Goal: Understand process/instructions

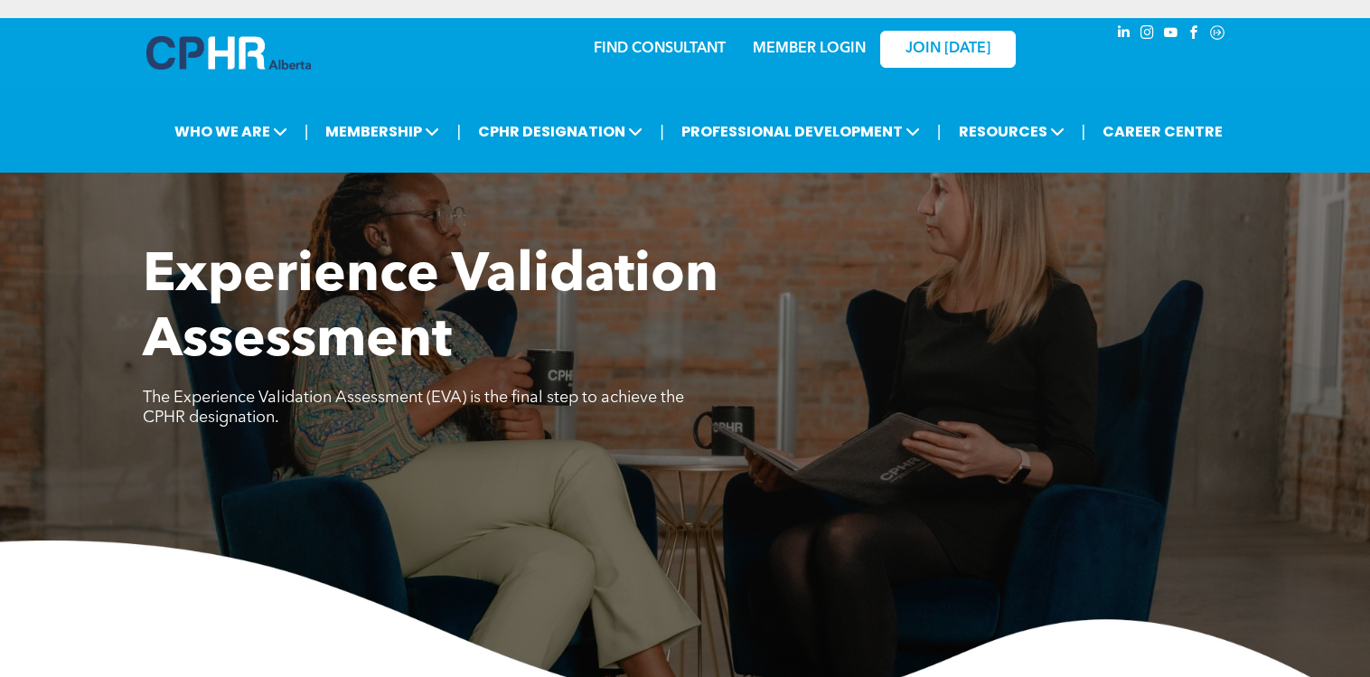
scroll to position [3883, 0]
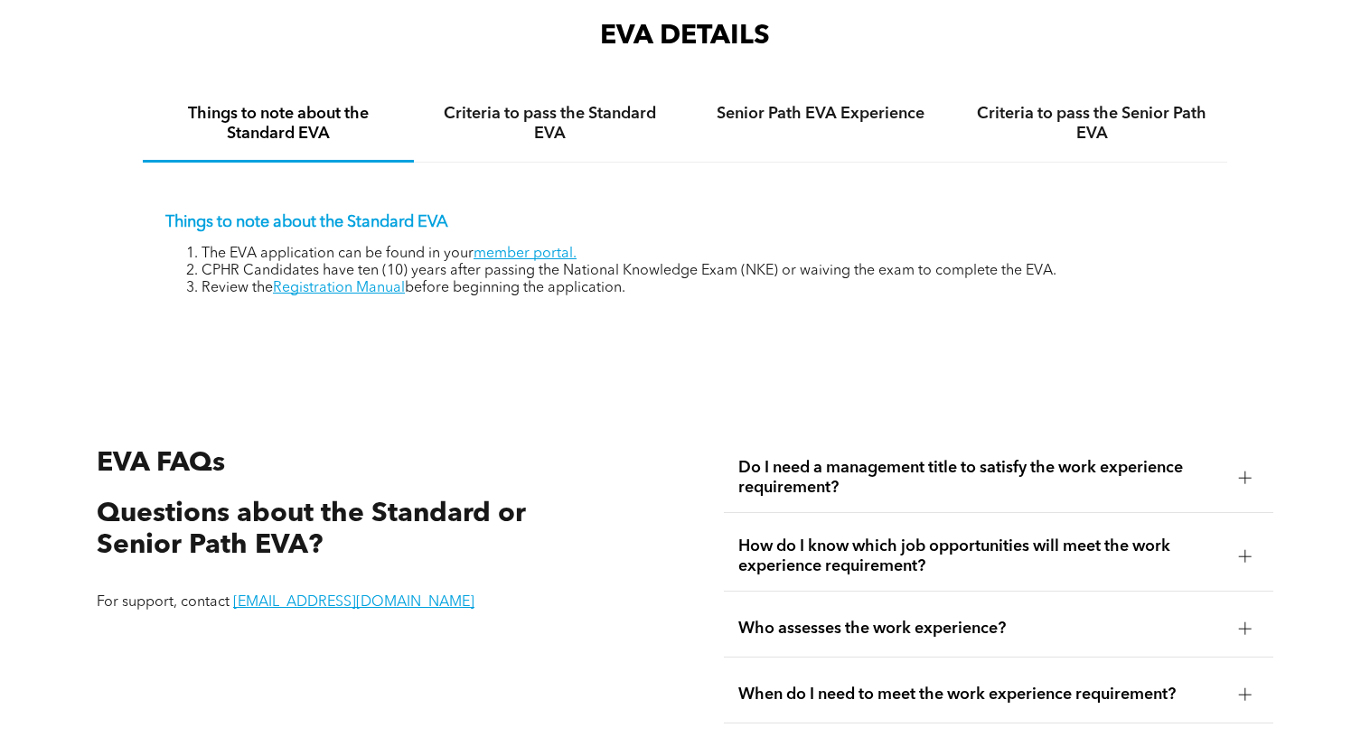
scroll to position [2980, 0]
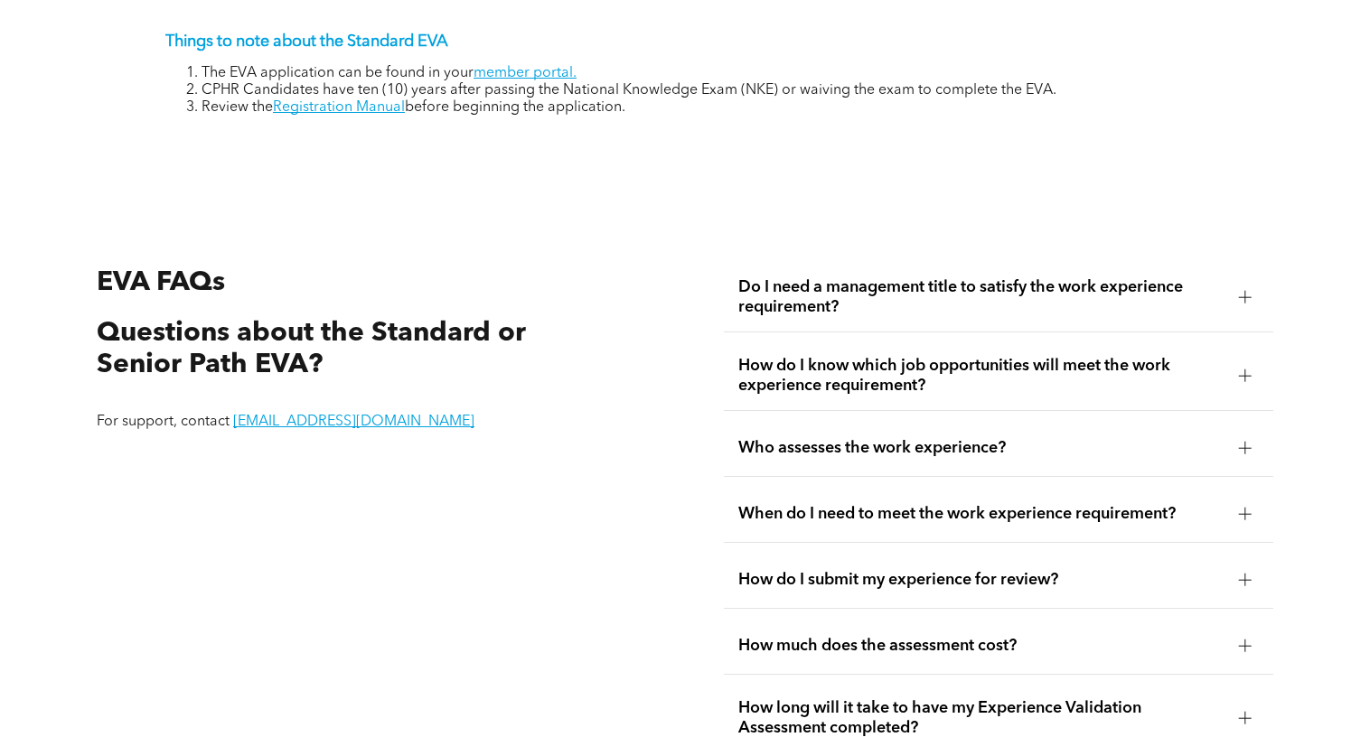
click at [956, 570] on span "How do I submit my experience for review?" at bounding box center [981, 580] width 486 height 20
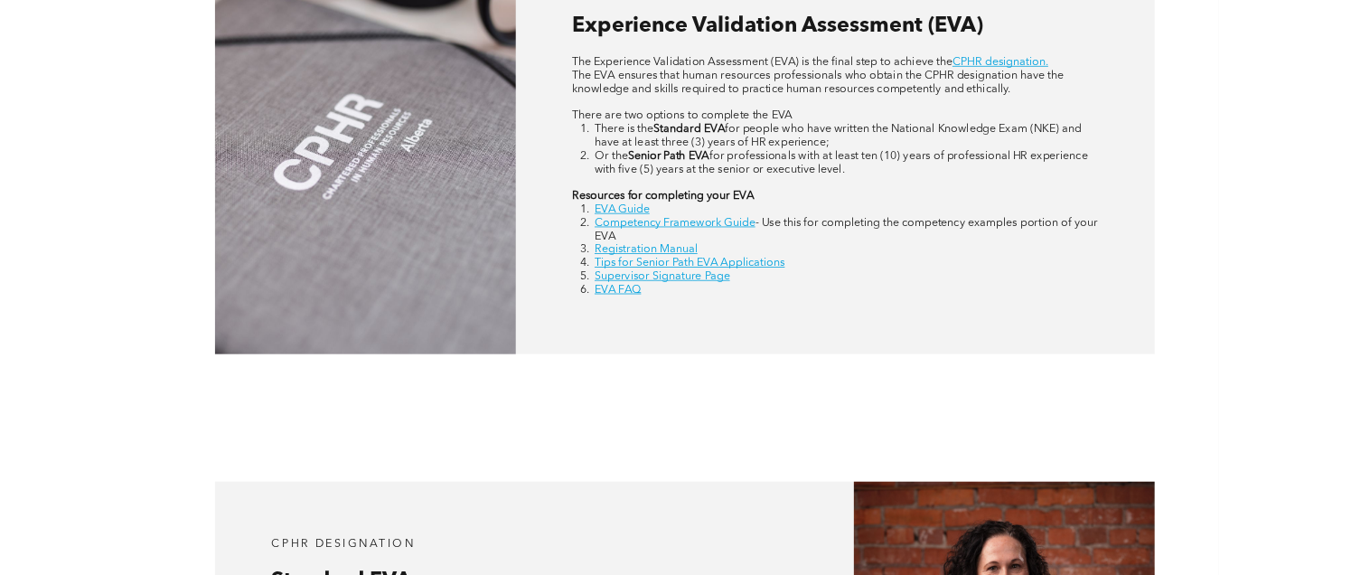
scroll to position [811, 0]
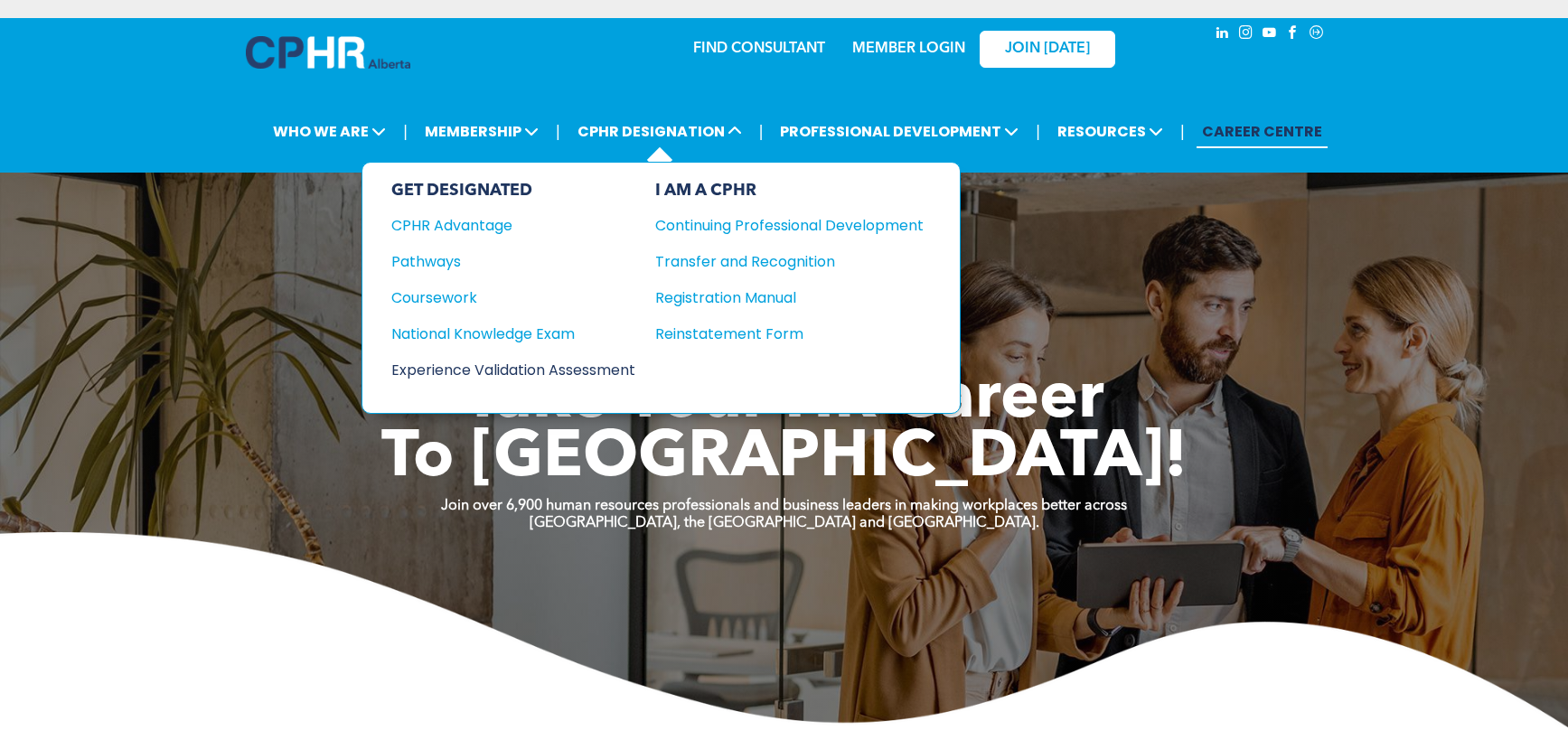
click at [426, 379] on div "Experience Validation Assessment" at bounding box center [501, 370] width 220 height 23
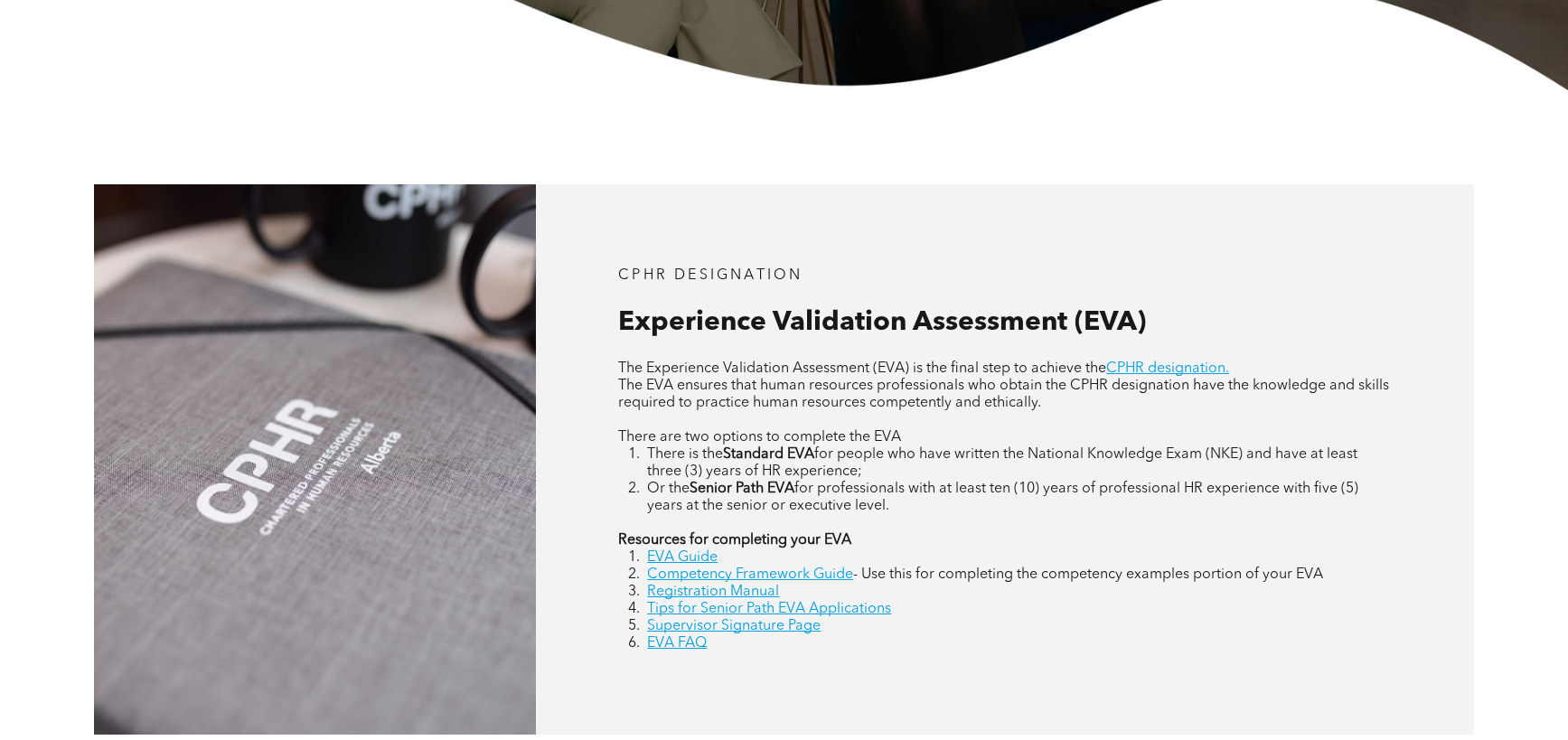
scroll to position [904, 0]
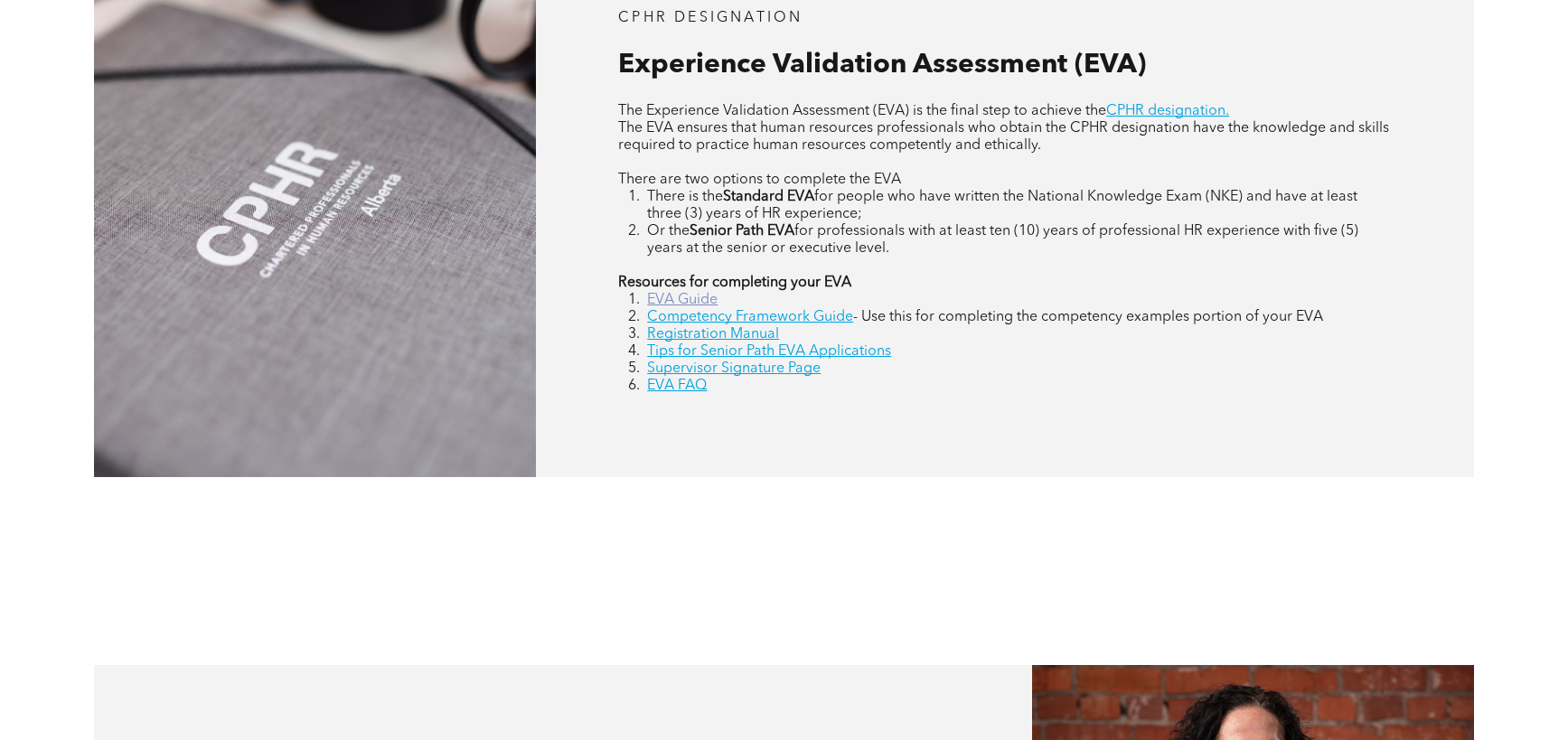
click at [699, 296] on link "EVA Guide" at bounding box center [682, 300] width 70 height 14
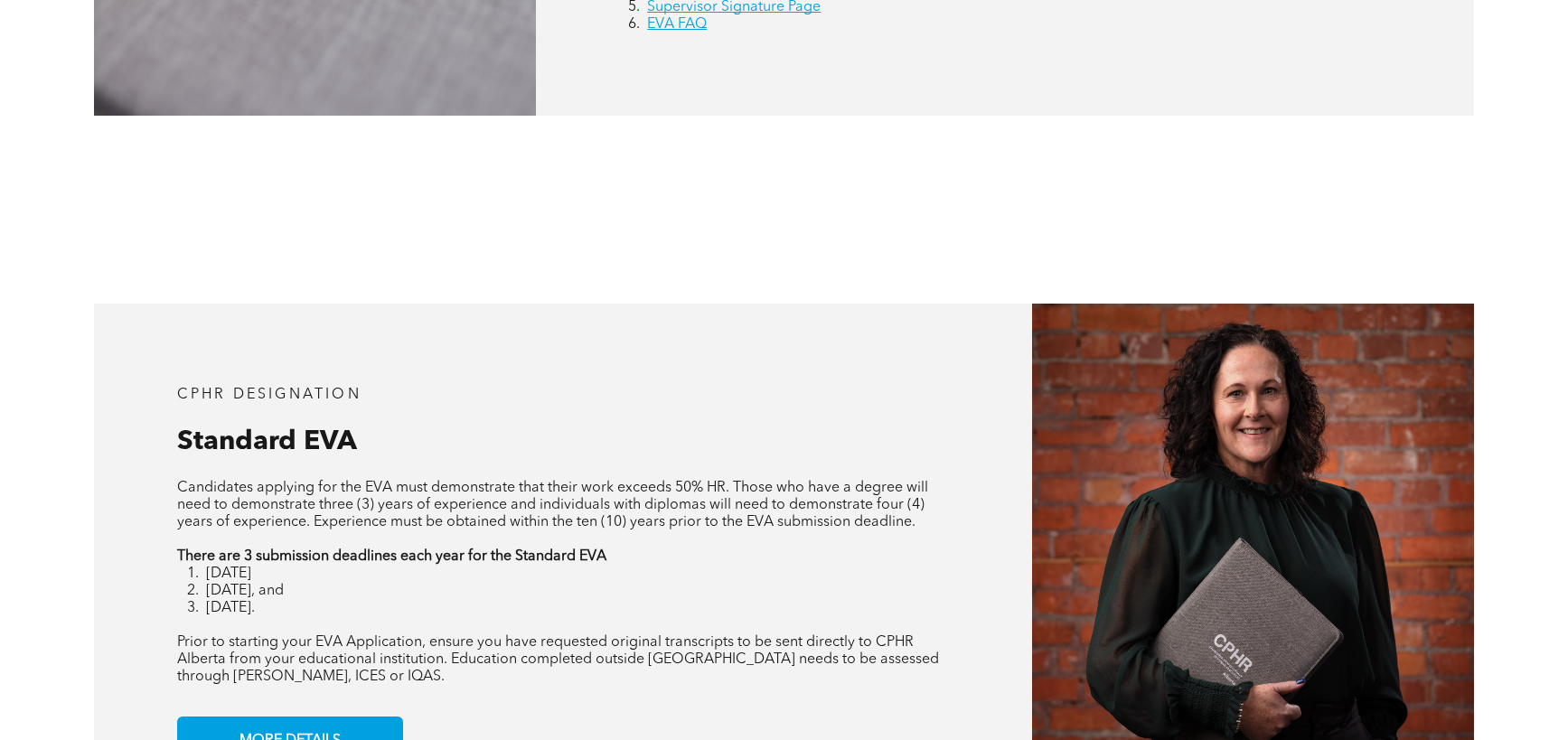
scroll to position [1084, 0]
